Goal: Browse casually: Explore the website without a specific task or goal

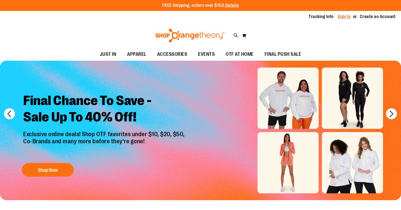
click at [344, 17] on link "Sign In" at bounding box center [344, 17] width 13 height 6
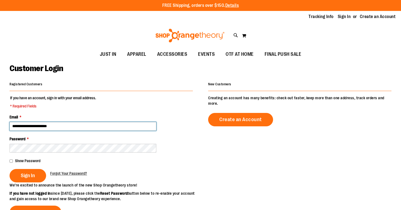
type input "**********"
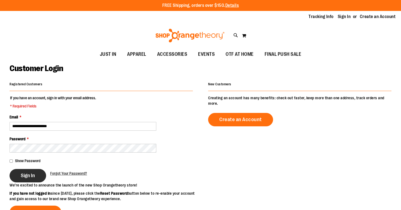
click at [35, 178] on button "Sign In" at bounding box center [28, 175] width 37 height 13
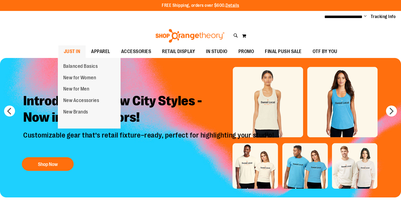
click at [71, 52] on span "JUST IN" at bounding box center [72, 51] width 17 height 12
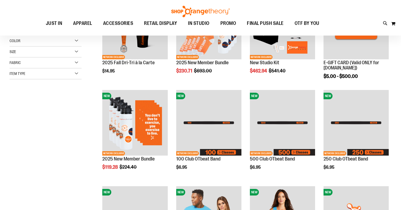
scroll to position [57, 0]
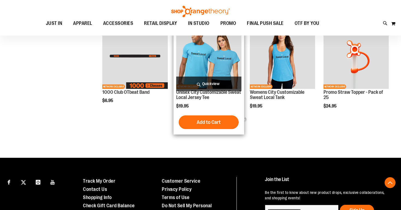
scroll to position [227, 0]
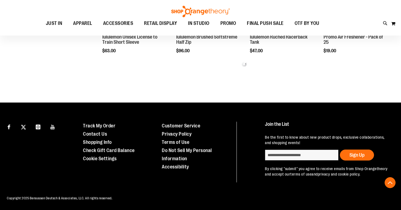
scroll to position [563, 0]
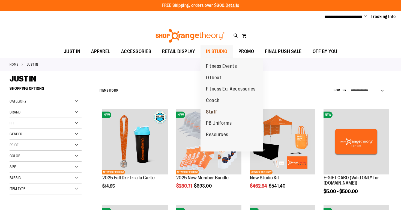
click at [215, 109] on span "Staff" at bounding box center [211, 112] width 11 height 7
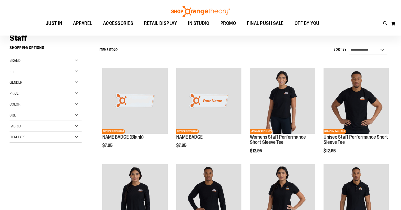
scroll to position [40, 0]
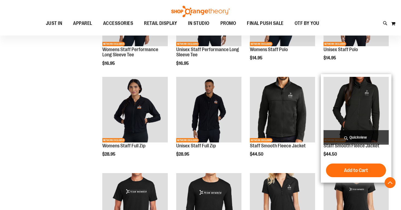
scroll to position [224, 0]
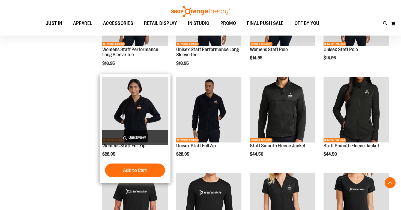
click at [124, 132] on span "Quickview" at bounding box center [134, 137] width 65 height 14
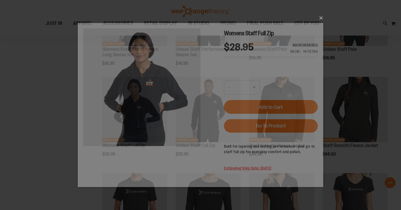
scroll to position [0, 0]
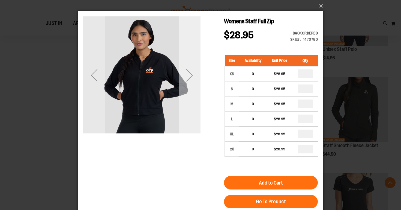
click at [185, 78] on div "Next" at bounding box center [190, 75] width 22 height 22
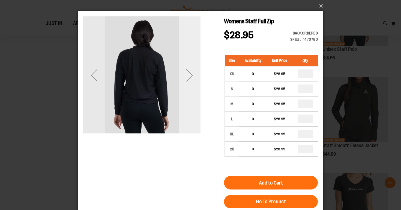
click at [185, 78] on div "Next" at bounding box center [190, 75] width 22 height 22
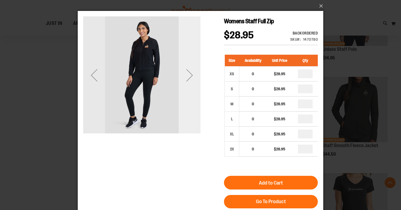
click at [185, 78] on div "Next" at bounding box center [190, 75] width 22 height 22
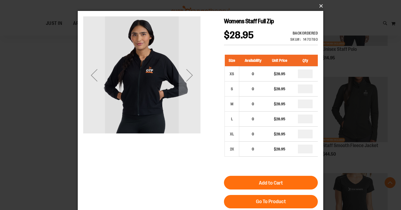
click at [319, 6] on button "×" at bounding box center [202, 6] width 246 height 12
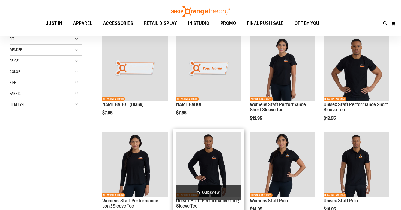
scroll to position [67, 0]
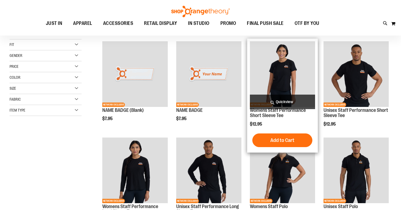
click at [288, 101] on span "Quickview" at bounding box center [282, 101] width 65 height 14
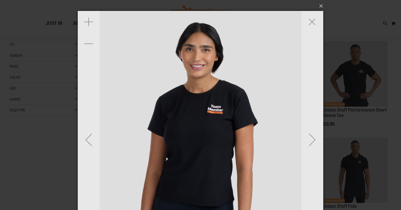
scroll to position [0, 0]
click at [309, 140] on div "Next" at bounding box center [313, 140] width 22 height 22
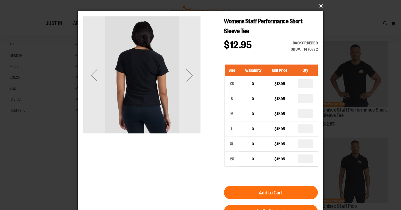
click at [320, 8] on button "×" at bounding box center [202, 6] width 246 height 12
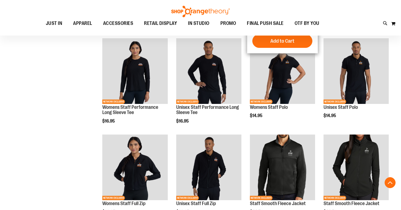
scroll to position [166, 0]
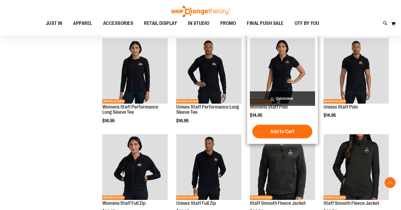
click at [302, 97] on span "Quickview" at bounding box center [282, 98] width 65 height 14
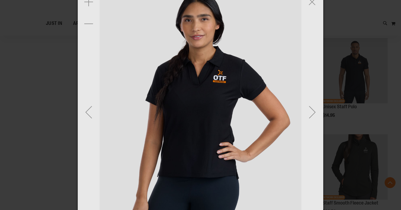
scroll to position [0, 0]
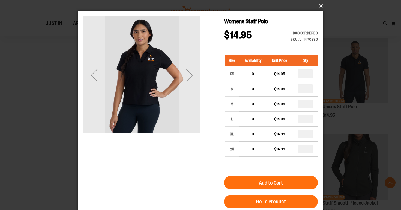
click at [318, 11] on button "×" at bounding box center [202, 6] width 246 height 12
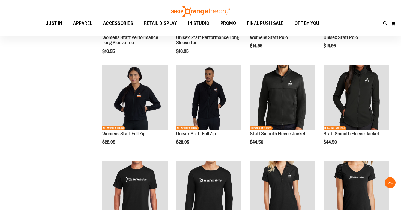
scroll to position [235, 0]
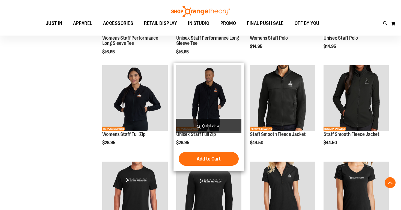
click at [210, 124] on span "Quickview" at bounding box center [208, 125] width 65 height 14
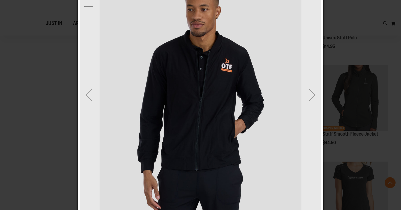
scroll to position [37, 0]
click at [311, 95] on div "Next" at bounding box center [313, 95] width 22 height 22
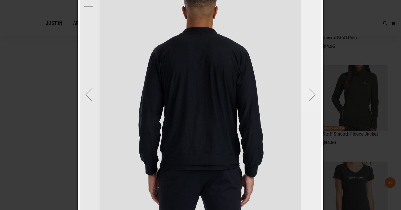
scroll to position [0, 0]
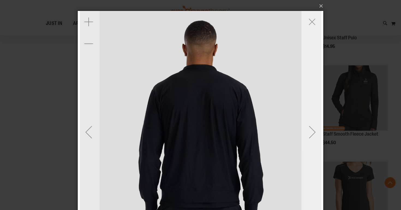
click at [311, 127] on div "Next" at bounding box center [313, 132] width 22 height 22
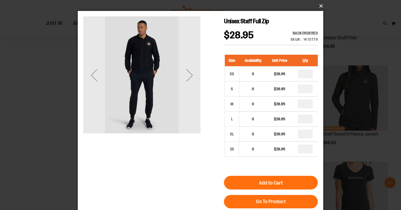
click at [323, 7] on button "×" at bounding box center [202, 6] width 246 height 12
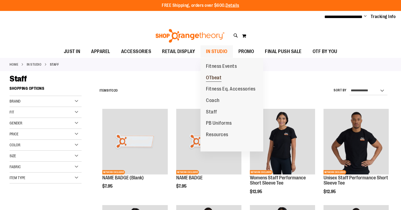
click at [211, 77] on span "OTbeat" at bounding box center [214, 78] width 16 height 7
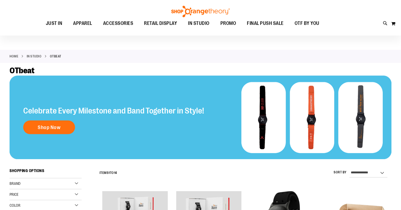
scroll to position [26, 0]
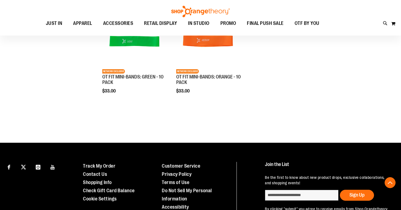
scroll to position [439, 0]
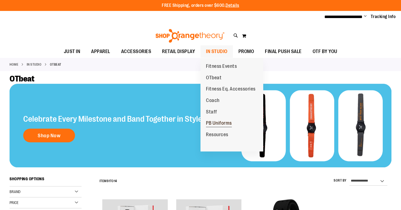
click at [224, 122] on span "PB Uniforms" at bounding box center [219, 123] width 26 height 7
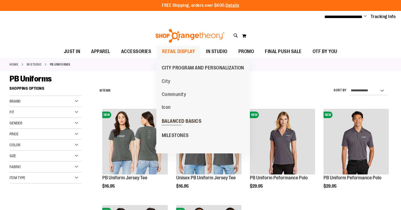
click at [179, 123] on span "BALANCED BASICS" at bounding box center [182, 121] width 40 height 7
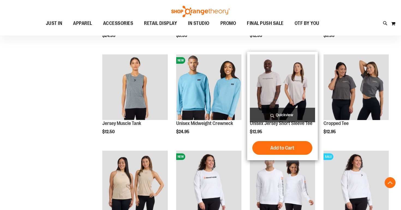
scroll to position [150, 0]
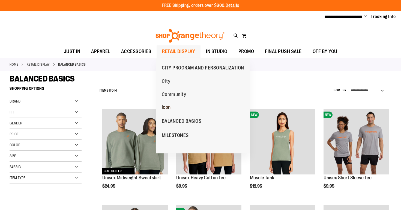
click at [168, 106] on span "Icon" at bounding box center [166, 107] width 9 height 7
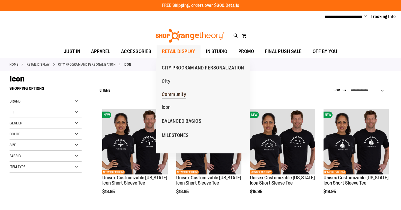
click at [175, 95] on span "Community" at bounding box center [174, 94] width 25 height 7
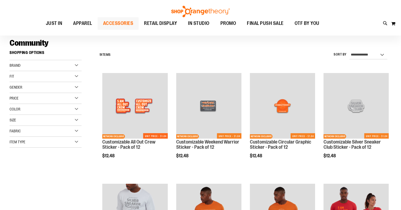
scroll to position [34, 0]
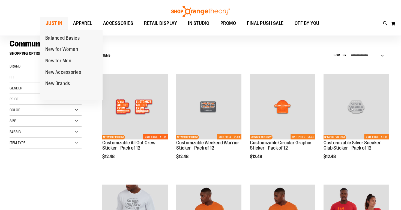
click at [61, 24] on span "JUST IN" at bounding box center [54, 23] width 17 height 12
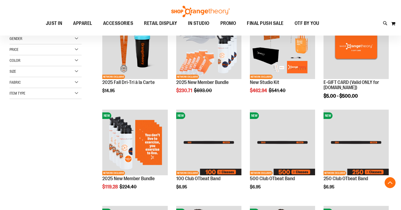
scroll to position [144, 0]
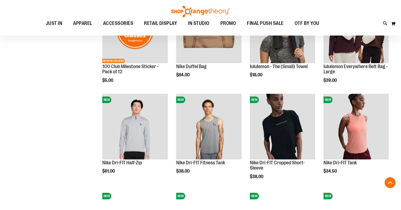
scroll to position [399, 0]
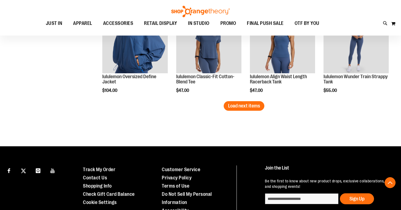
scroll to position [869, 0]
